Goal: Check status: Check status

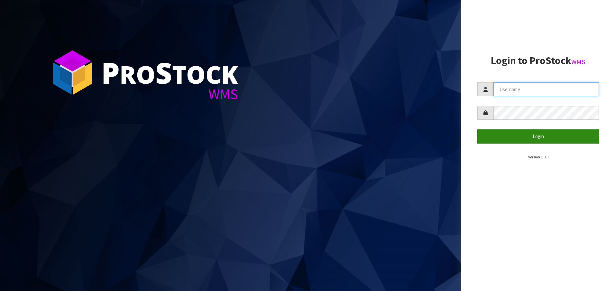
type input "[EMAIL_ADDRESS][DOMAIN_NAME]"
click at [532, 138] on button "Login" at bounding box center [538, 136] width 122 height 14
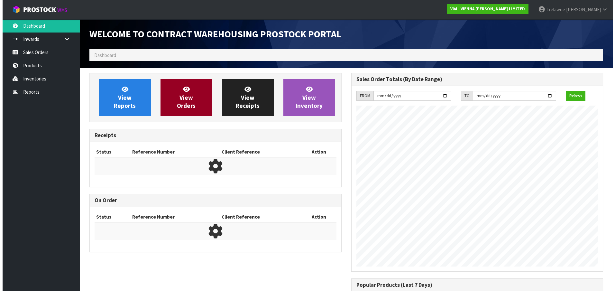
scroll to position [378, 262]
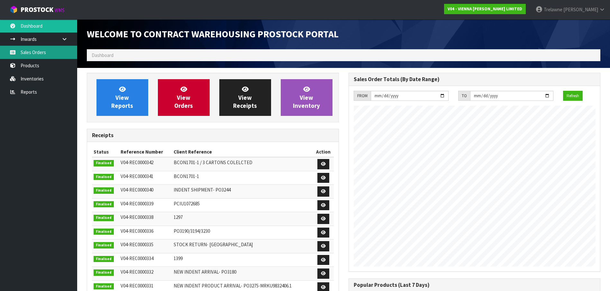
click at [25, 51] on link "Sales Orders" at bounding box center [38, 52] width 77 height 13
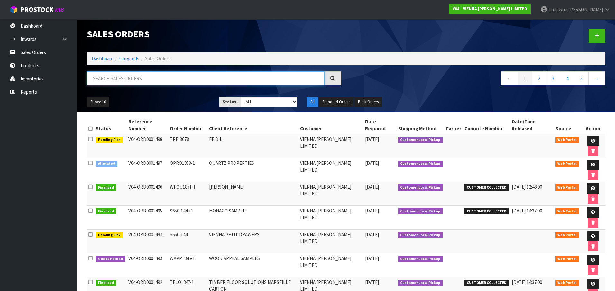
click at [144, 76] on input "text" at bounding box center [206, 78] width 238 height 14
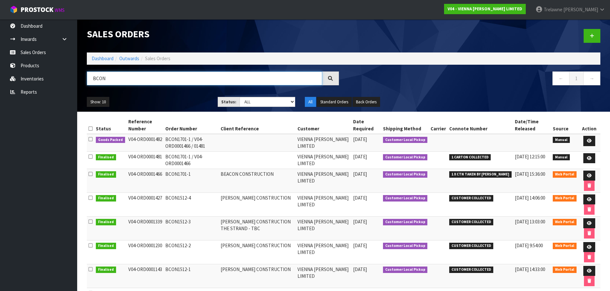
drag, startPoint x: 106, startPoint y: 75, endPoint x: 76, endPoint y: 77, distance: 29.4
click at [82, 76] on div "BCON" at bounding box center [213, 80] width 262 height 19
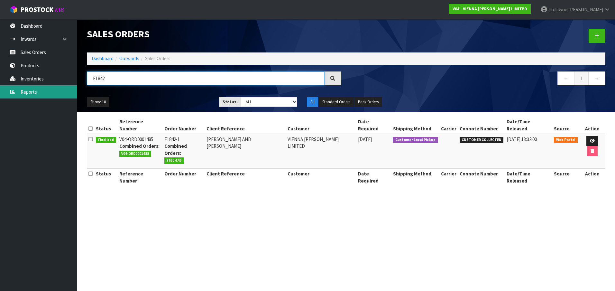
drag, startPoint x: 115, startPoint y: 78, endPoint x: 0, endPoint y: 92, distance: 116.0
click at [32, 81] on body "Toggle navigation ProStock WMS V04 - VIENNA [PERSON_NAME] LIMITED [PERSON_NAME]…" at bounding box center [307, 145] width 615 height 291
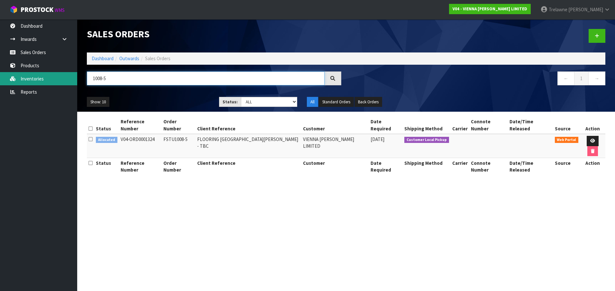
drag, startPoint x: 127, startPoint y: 81, endPoint x: 69, endPoint y: 75, distance: 59.1
click at [69, 75] on body "Toggle navigation ProStock WMS V04 - VIENNA [PERSON_NAME] LIMITED [PERSON_NAME]…" at bounding box center [307, 145] width 615 height 291
type input "1601"
